Goal: Submit feedback/report problem

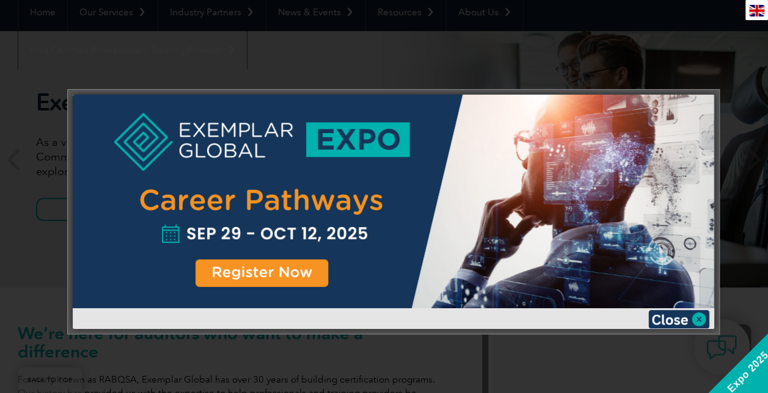
scroll to position [122, 0]
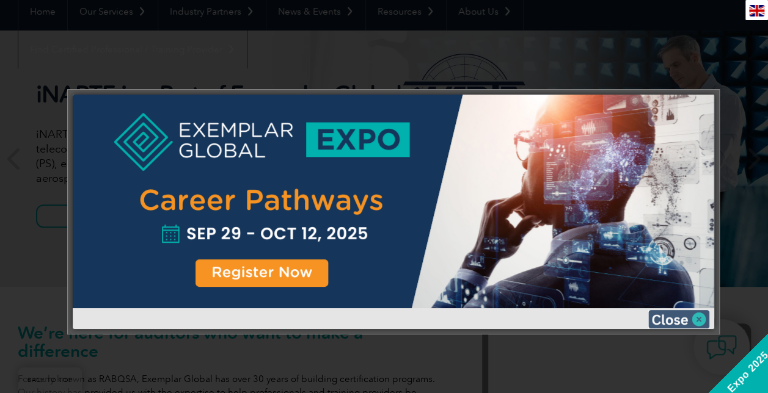
click at [701, 319] on img at bounding box center [678, 319] width 61 height 18
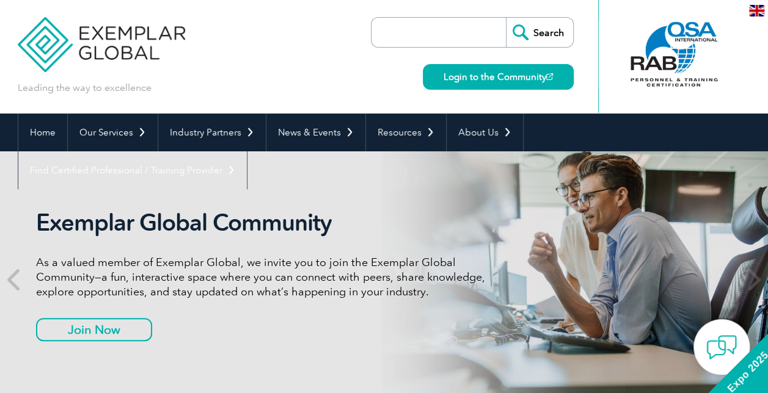
scroll to position [0, 0]
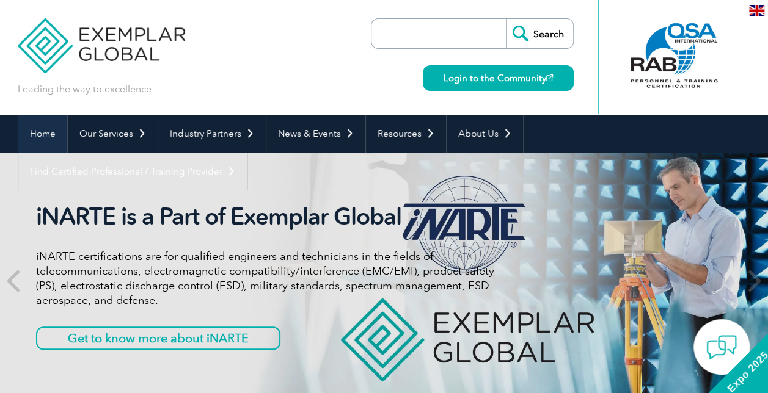
click at [46, 129] on link "Home" at bounding box center [42, 134] width 49 height 38
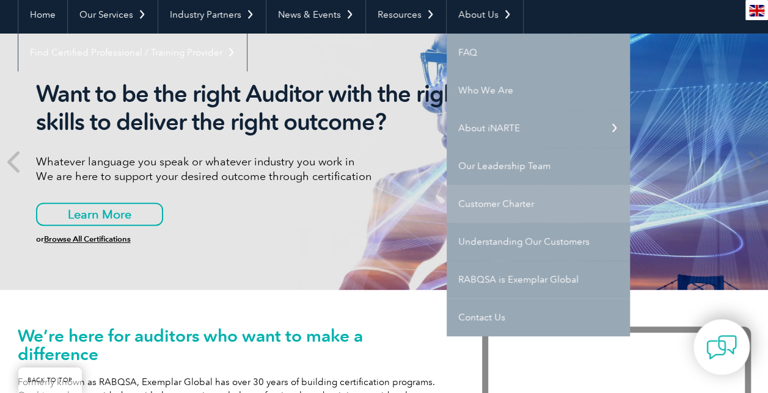
scroll to position [122, 0]
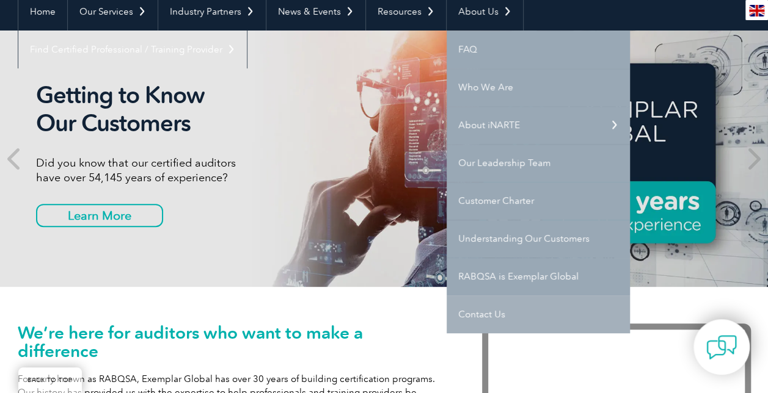
click at [484, 314] on link "Contact Us" at bounding box center [537, 315] width 183 height 38
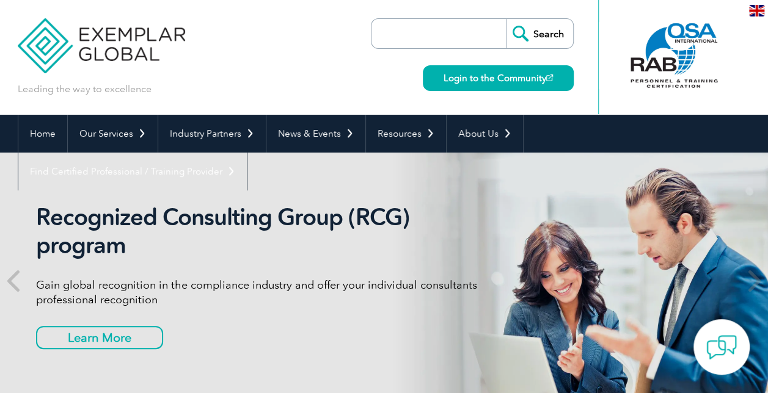
click at [689, 53] on div at bounding box center [674, 55] width 122 height 67
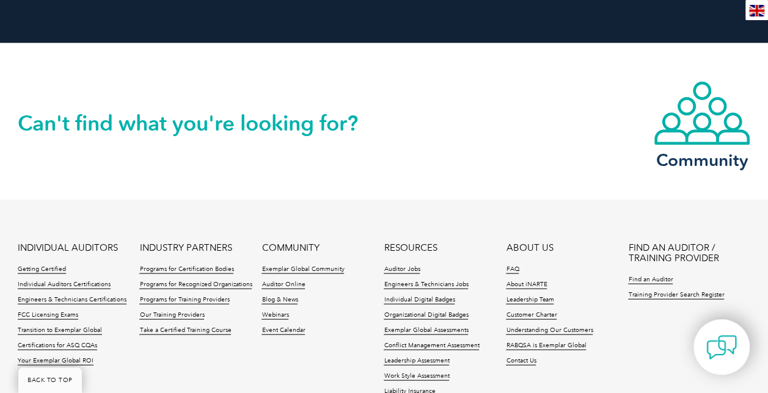
scroll to position [1160, 0]
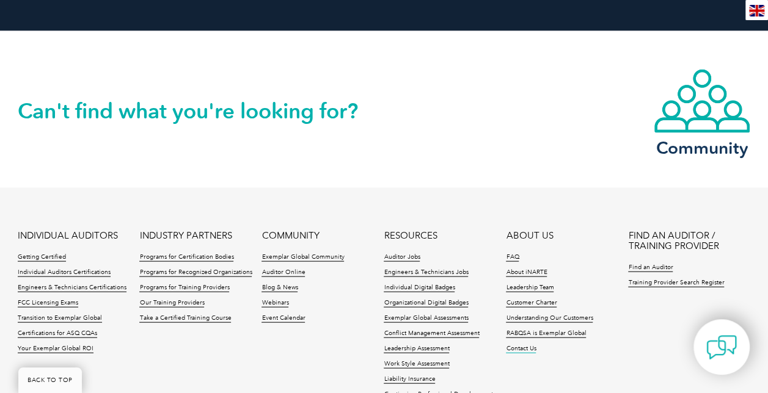
click at [518, 345] on link "Contact Us" at bounding box center [521, 349] width 30 height 9
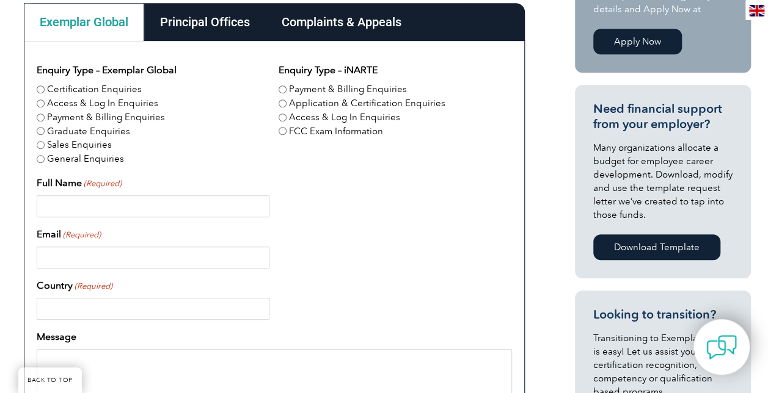
scroll to position [366, 0]
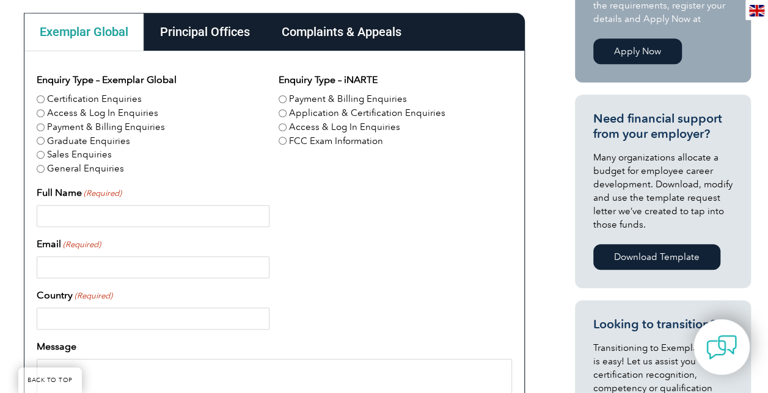
click at [147, 219] on input "Full Name (Required)" at bounding box center [153, 216] width 233 height 22
type input "[PERSON_NAME] Wine"
type input "[EMAIL_ADDRESS][DOMAIN_NAME]"
type input "[GEOGRAPHIC_DATA]"
type input "7342235319"
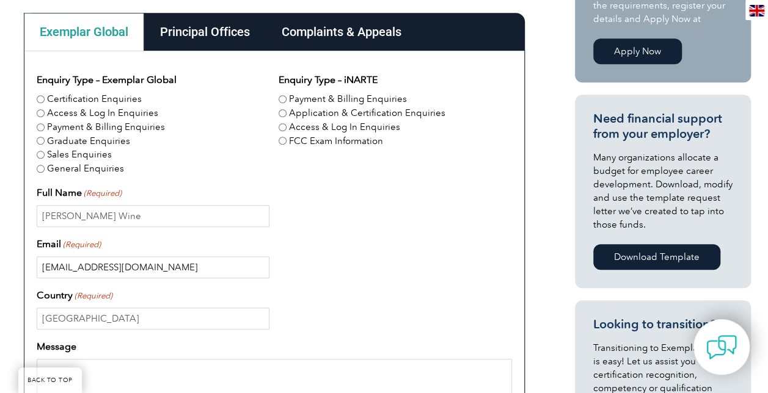
click at [144, 269] on input "[EMAIL_ADDRESS][DOMAIN_NAME]" at bounding box center [153, 267] width 233 height 22
type input "L"
type input "[EMAIL_ADDRESS][DOMAIN_NAME]"
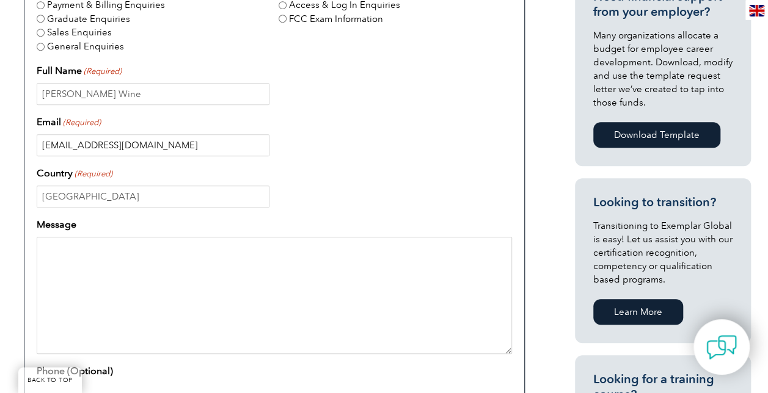
scroll to position [550, 0]
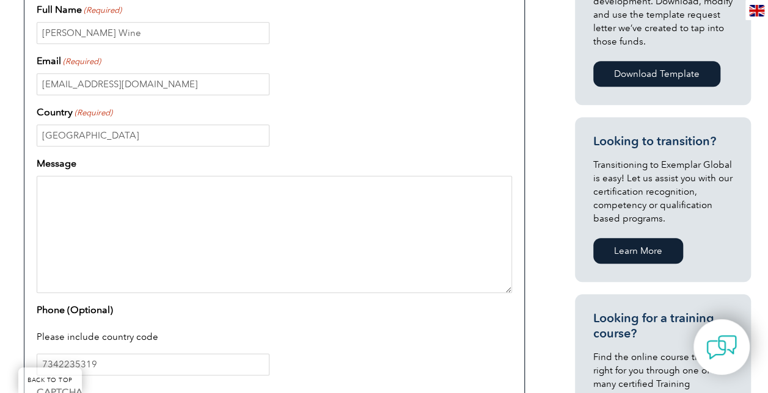
click at [81, 191] on textarea "Message" at bounding box center [274, 234] width 475 height 117
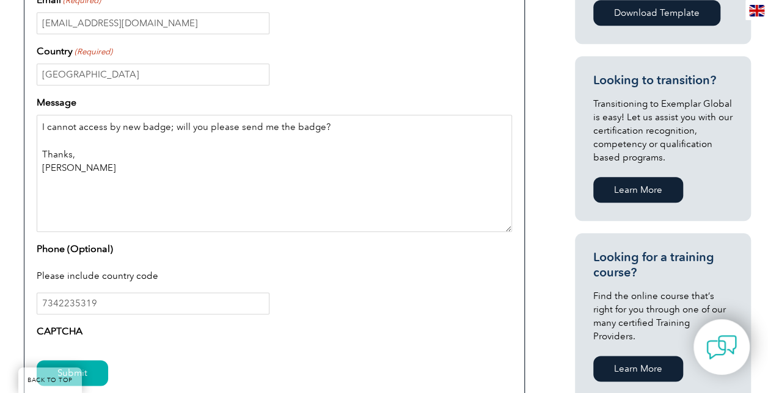
scroll to position [672, 0]
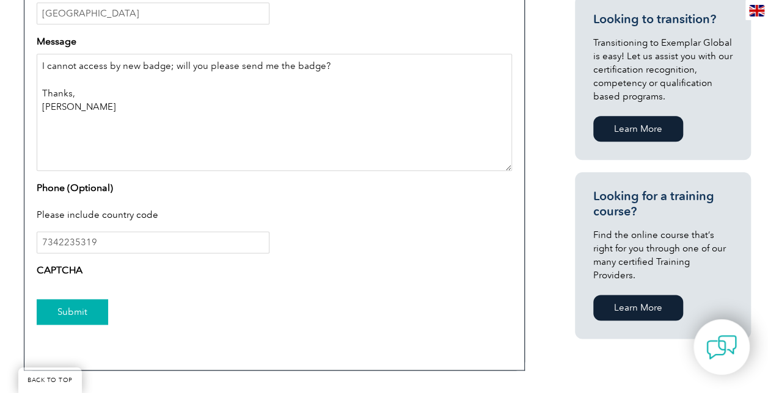
type textarea "I cannot access by new badge; will you please send me the badge? Thanks, Lloyd"
click at [70, 310] on input "Submit" at bounding box center [72, 312] width 71 height 26
click at [73, 310] on input "Submit" at bounding box center [72, 312] width 71 height 26
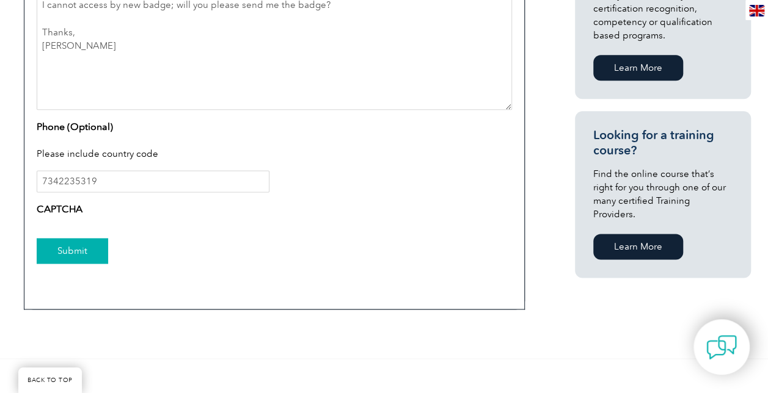
click at [82, 251] on input "Submit" at bounding box center [72, 251] width 71 height 26
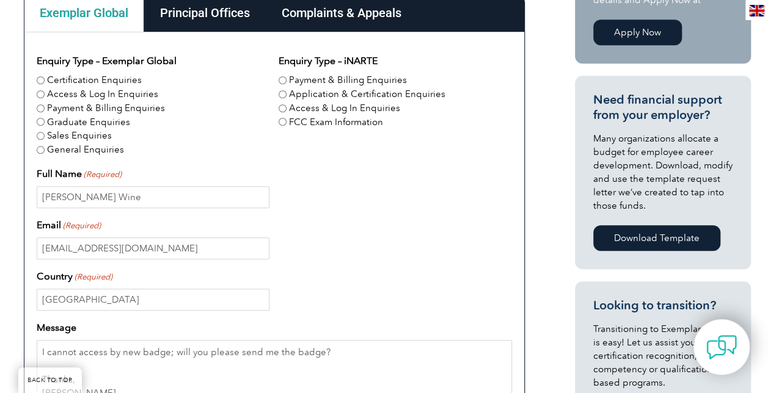
scroll to position [366, 0]
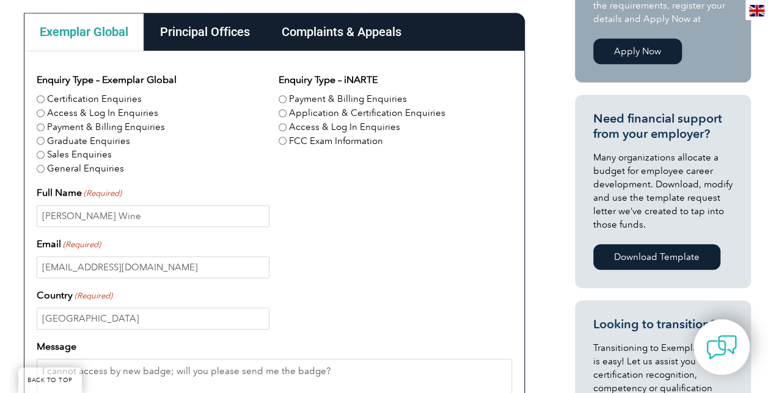
click at [282, 127] on input "Access & Log In Enquiries" at bounding box center [282, 127] width 8 height 8
radio input "true"
click at [282, 128] on input "Access & Log In Enquiries" at bounding box center [282, 127] width 8 height 8
click at [298, 189] on div "Full Name (Required) Lloyd Everett Wine" at bounding box center [274, 207] width 475 height 42
click at [39, 113] on input "Access & Log In Enquiries" at bounding box center [41, 113] width 8 height 8
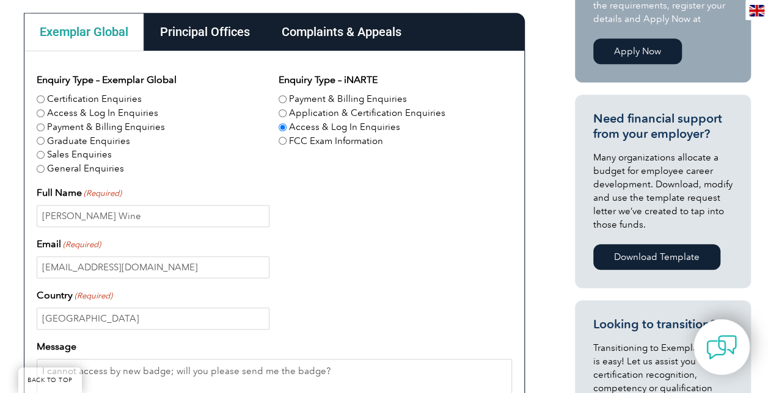
radio input "true"
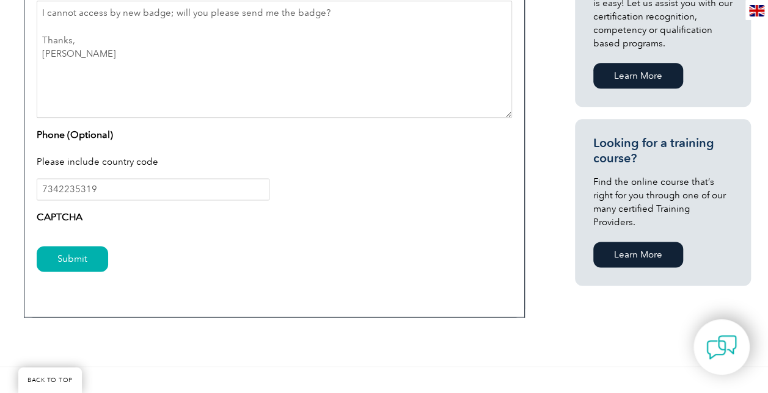
scroll to position [733, 0]
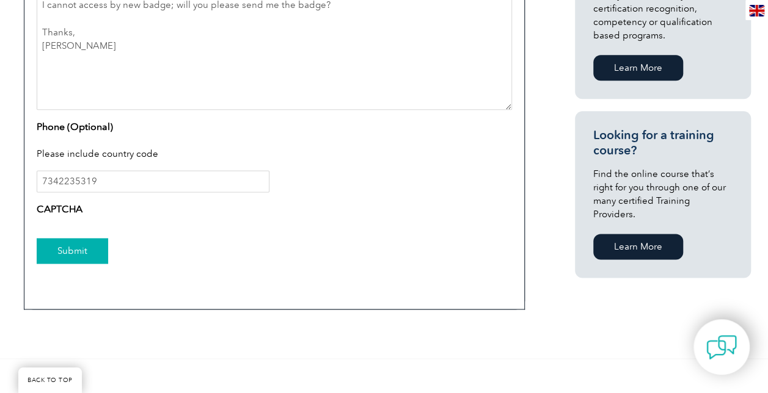
click at [91, 249] on input "Submit" at bounding box center [72, 251] width 71 height 26
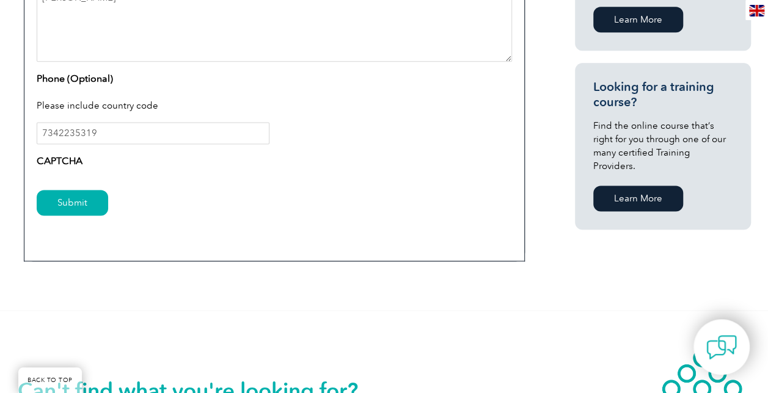
scroll to position [756, 0]
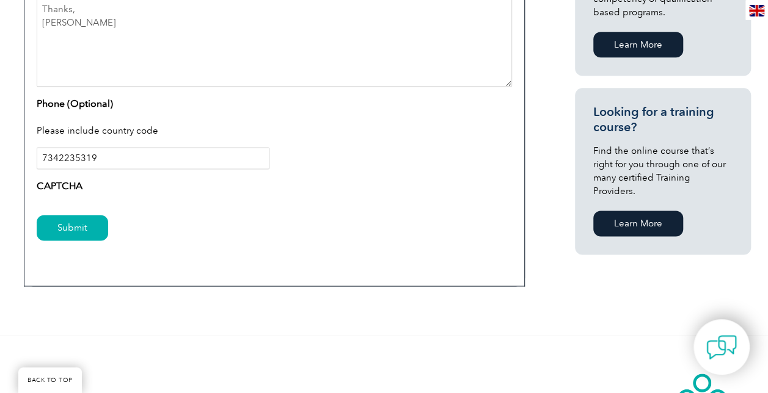
click at [136, 158] on input "7342235319" at bounding box center [153, 158] width 233 height 22
type input "7"
click at [64, 222] on input "Submit" at bounding box center [72, 228] width 71 height 26
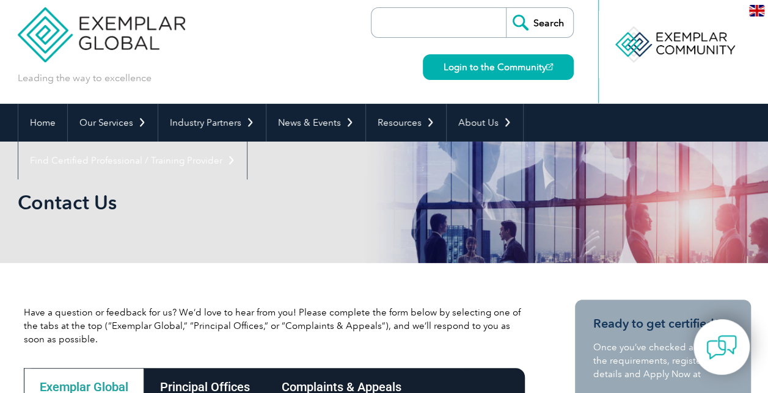
scroll to position [0, 0]
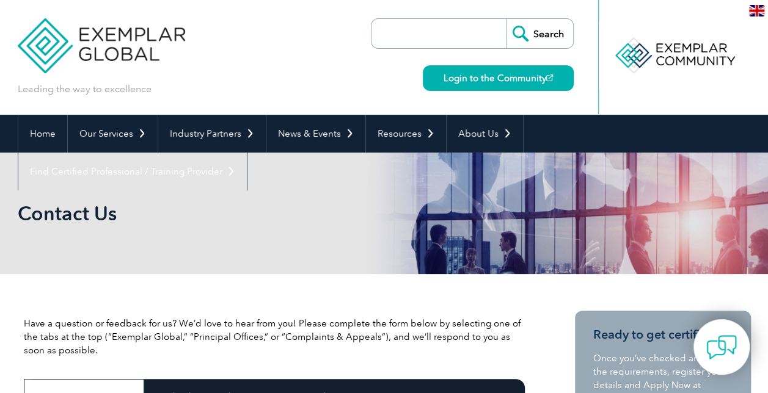
click at [419, 34] on input "search" at bounding box center [441, 33] width 128 height 29
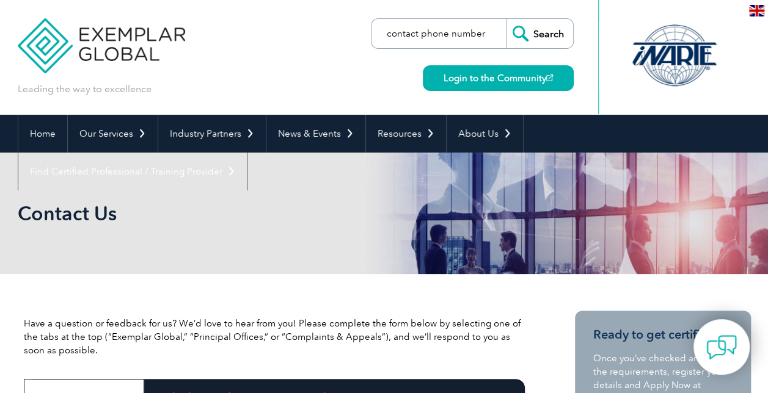
type input "contact phone number"
click at [558, 34] on input "Search" at bounding box center [539, 33] width 67 height 29
